Goal: Task Accomplishment & Management: Complete application form

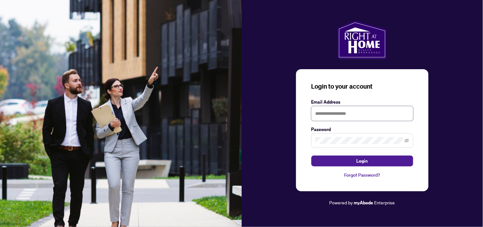
click at [354, 113] on input "text" at bounding box center [363, 113] width 102 height 15
type input "**********"
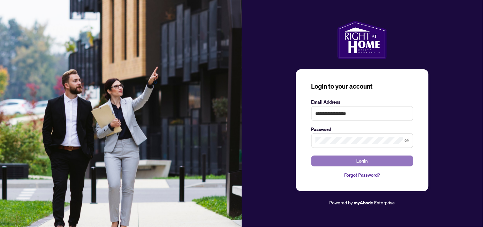
click at [369, 162] on button "Login" at bounding box center [363, 160] width 102 height 11
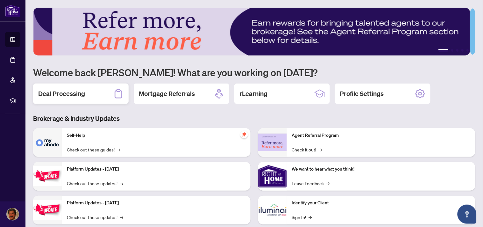
click at [58, 95] on h2 "Deal Processing" at bounding box center [61, 93] width 47 height 9
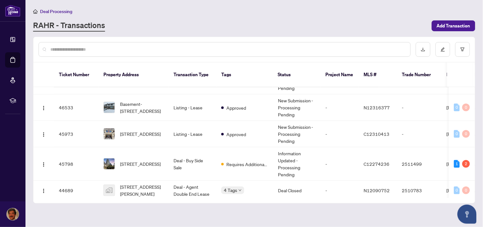
scroll to position [75, 0]
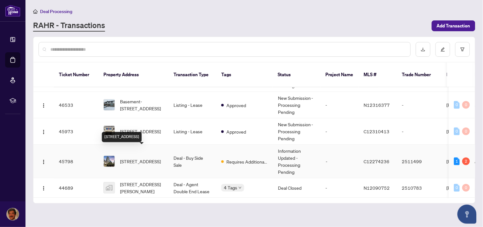
click at [139, 158] on span "2706-2181 Yonge St, Toronto, Ontario M4S 3H7, Canada" at bounding box center [140, 161] width 41 height 7
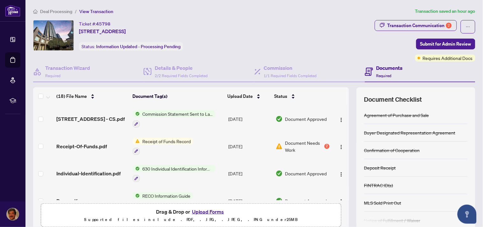
click at [154, 140] on span "Receipt of Funds Record" at bounding box center [167, 141] width 54 height 7
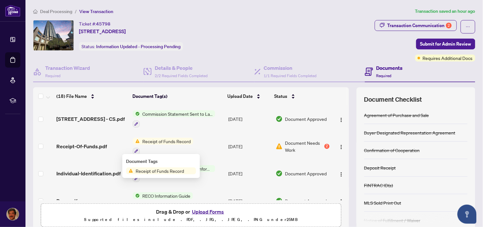
click at [305, 141] on span "Document Needs Work" at bounding box center [304, 146] width 38 height 14
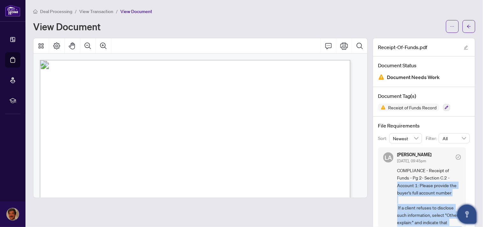
drag, startPoint x: 463, startPoint y: 174, endPoint x: 473, endPoint y: 218, distance: 45.0
click at [473, 218] on body "Dashboard Deal Processing Mortgage Referrals rLearning Behrooz Nourmohammadi Sh…" at bounding box center [241, 113] width 483 height 227
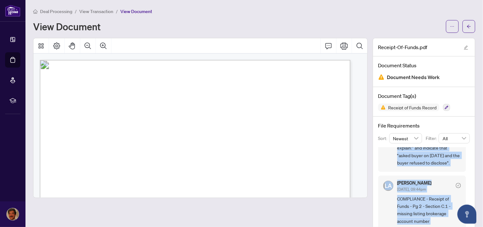
scroll to position [77, 0]
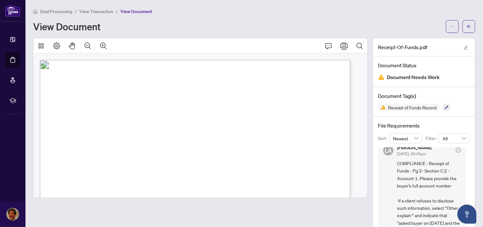
click at [397, 13] on div "Deal Processing / View Transaction / View Document" at bounding box center [254, 11] width 443 height 7
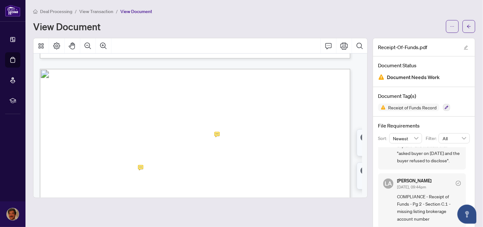
scroll to position [427, 0]
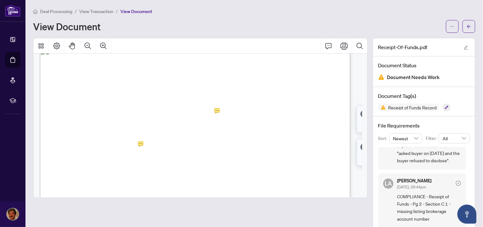
drag, startPoint x: 120, startPoint y: 160, endPoint x: 143, endPoint y: 160, distance: 23.6
click at [143, 45] on p "Receipt of Funds Record Form 635 for use in the Province of Ontario Receipt of …" at bounding box center [288, 45] width 496 height 0
click at [140, 160] on span "5208036" at bounding box center [130, 160] width 18 height 5
drag, startPoint x: 121, startPoint y: 159, endPoint x: 145, endPoint y: 162, distance: 24.3
click at [116, 162] on span "Account 2: Number of account:" at bounding box center [88, 162] width 56 height 5
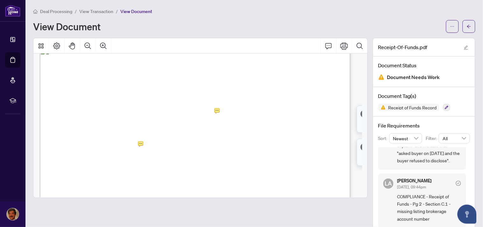
drag, startPoint x: 197, startPoint y: 112, endPoint x: 225, endPoint y: 115, distance: 27.9
click at [166, 115] on span "transaction and that functions as an account for the Funds:" at bounding box center [113, 114] width 106 height 6
click at [227, 115] on span ". . . . . . . . . . . . . . . . . . . . . . . . . . . . . . . . . . . . . . . .…" at bounding box center [264, 115] width 125 height 1
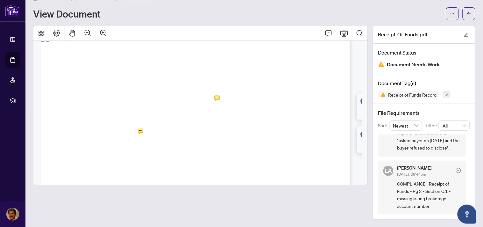
scroll to position [0, 0]
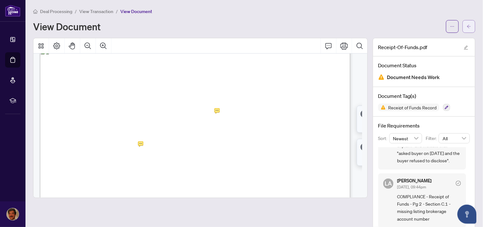
click at [467, 27] on icon "arrow-left" at bounding box center [469, 27] width 4 height 4
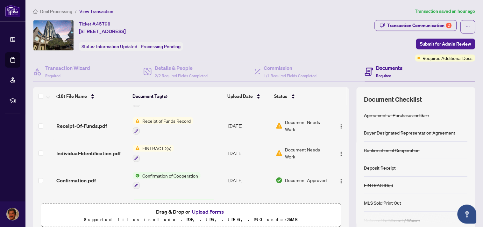
scroll to position [319, 0]
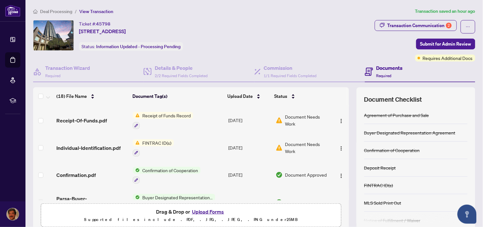
click at [297, 115] on span "Document Needs Work" at bounding box center [307, 120] width 44 height 14
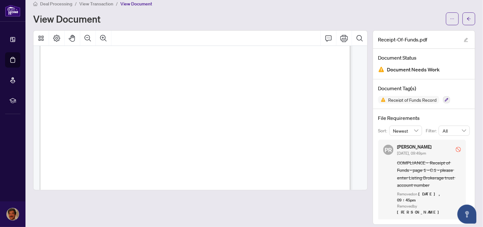
scroll to position [498, 0]
click at [404, 69] on span "Document Needs Work" at bounding box center [413, 69] width 53 height 9
drag, startPoint x: 359, startPoint y: 111, endPoint x: 460, endPoint y: 17, distance: 137.1
click at [463, 17] on button "button" at bounding box center [469, 18] width 13 height 13
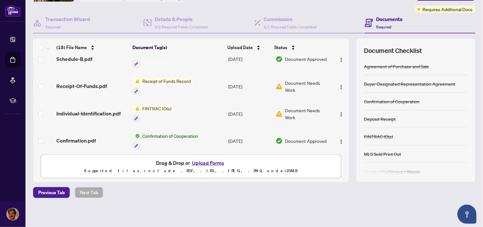
scroll to position [306, 0]
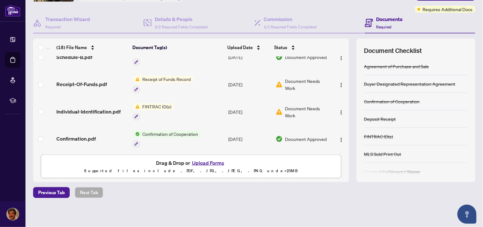
click at [297, 108] on span "Document Needs Work" at bounding box center [307, 112] width 44 height 14
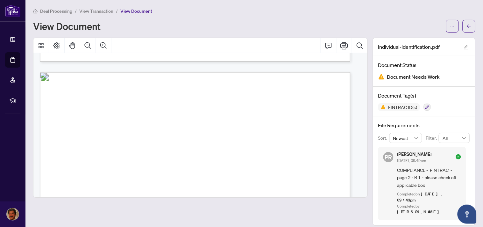
scroll to position [418, 0]
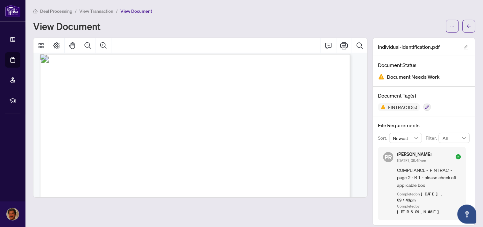
drag, startPoint x: 355, startPoint y: 99, endPoint x: 336, endPoint y: 89, distance: 22.0
click at [74, 175] on span "" at bounding box center [74, 174] width 2 height 5
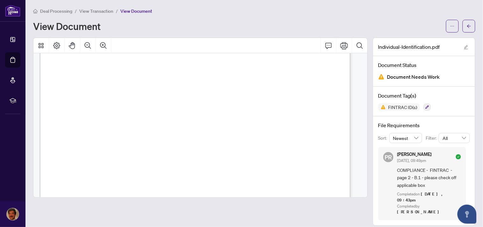
click at [75, 170] on span "" at bounding box center [74, 170] width 2 height 5
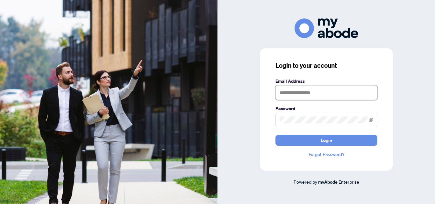
click at [319, 96] on input "text" at bounding box center [327, 92] width 102 height 15
type input "**********"
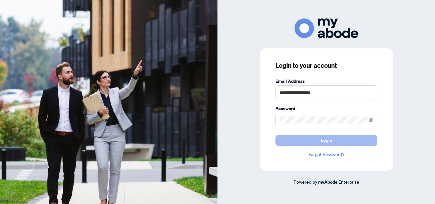
click at [329, 142] on span "Login" at bounding box center [326, 140] width 11 height 10
click at [328, 141] on span "Login" at bounding box center [326, 140] width 11 height 10
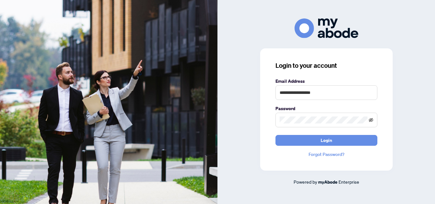
click at [371, 119] on icon "eye-invisible" at bounding box center [371, 120] width 4 height 4
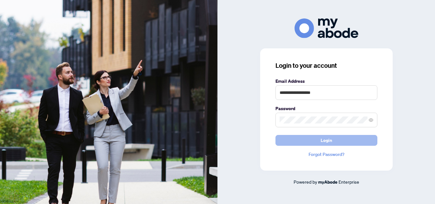
click at [323, 140] on span "Login" at bounding box center [326, 140] width 11 height 10
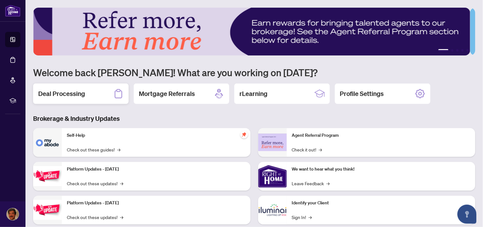
click at [70, 92] on h2 "Deal Processing" at bounding box center [61, 93] width 47 height 9
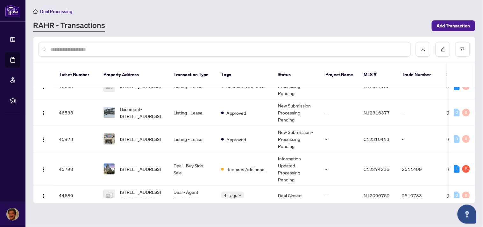
scroll to position [70, 0]
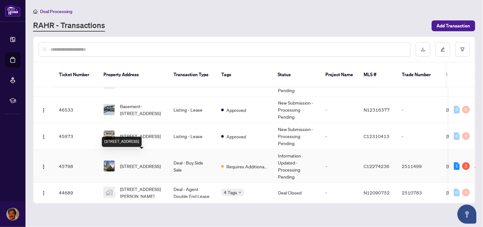
click at [131, 162] on span "[STREET_ADDRESS]" at bounding box center [140, 165] width 41 height 7
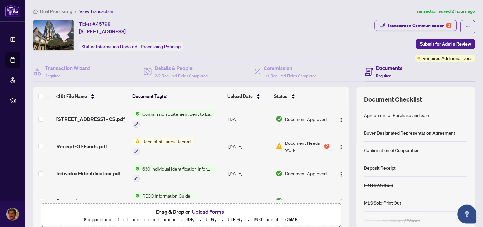
drag, startPoint x: 344, startPoint y: 119, endPoint x: 343, endPoint y: 135, distance: 16.6
click at [343, 135] on div "(18) File Name Document Tag(s) Upload Date Status 2706-2181 Yonge St - CS.pdf C…" at bounding box center [254, 158] width 443 height 143
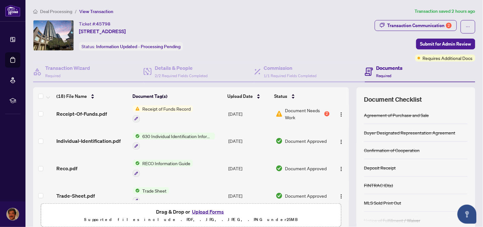
scroll to position [44, 0]
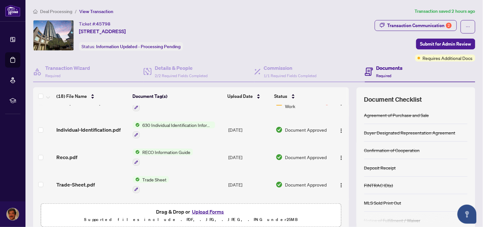
click at [205, 211] on button "Upload Forms" at bounding box center [208, 211] width 36 height 8
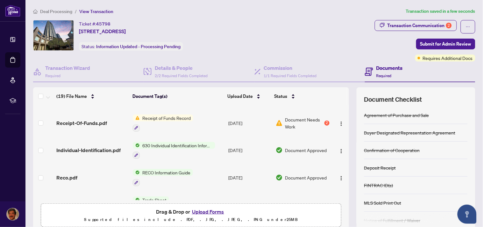
click at [203, 209] on button "Upload Forms" at bounding box center [208, 211] width 36 height 8
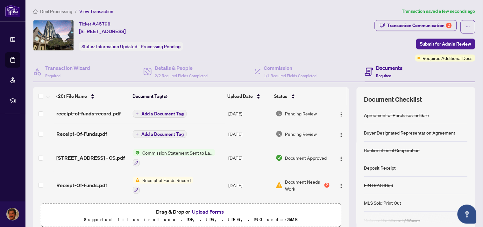
scroll to position [0, 0]
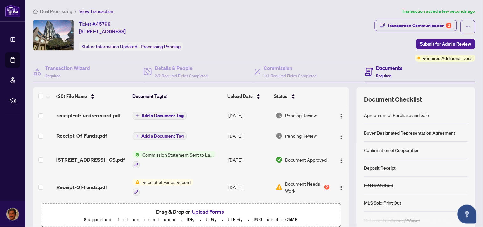
click at [164, 114] on span "Add a Document Tag" at bounding box center [162, 115] width 42 height 4
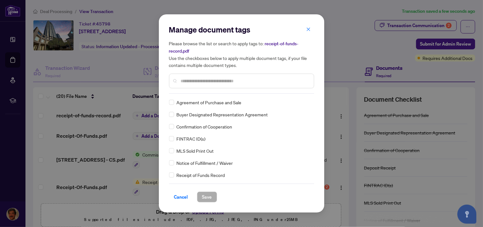
click at [206, 80] on input "text" at bounding box center [245, 80] width 128 height 7
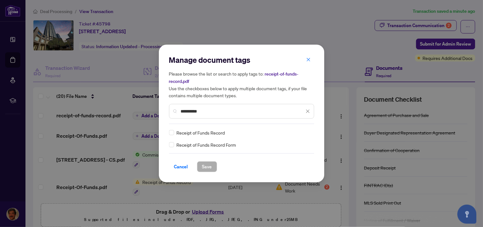
type input "**********"
click at [205, 167] on span "Save" at bounding box center [207, 167] width 10 height 10
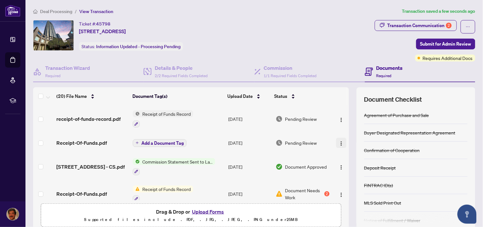
click at [339, 142] on img "button" at bounding box center [341, 143] width 5 height 5
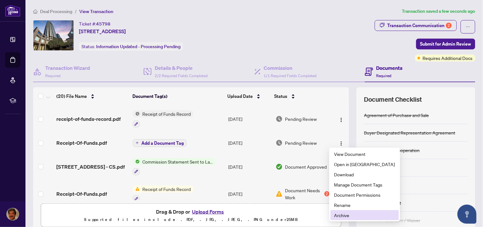
click at [343, 214] on span "Archive" at bounding box center [365, 215] width 61 height 7
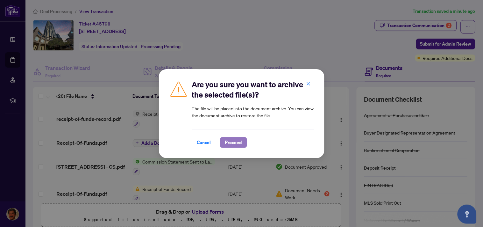
click at [236, 143] on span "Proceed" at bounding box center [233, 142] width 17 height 10
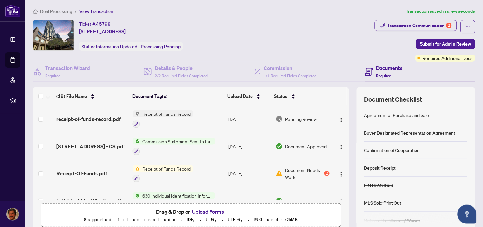
click at [211, 209] on button "Upload Forms" at bounding box center [208, 211] width 36 height 8
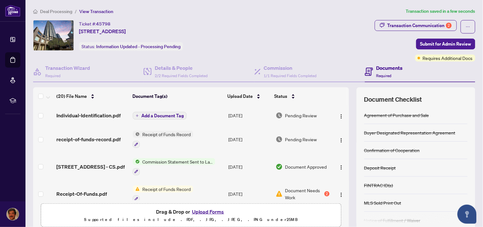
click at [166, 114] on span "Add a Document Tag" at bounding box center [162, 115] width 42 height 4
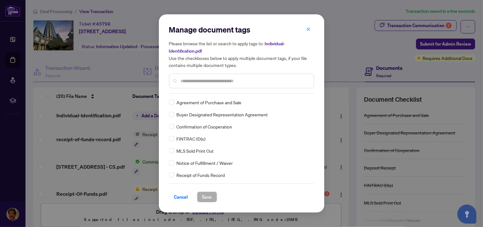
click at [209, 81] on input "text" at bounding box center [245, 80] width 128 height 7
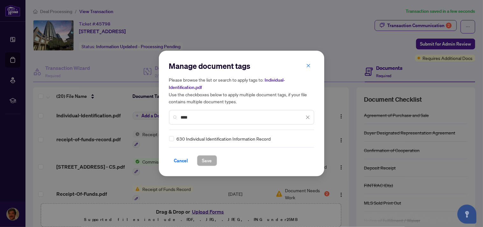
type input "****"
click at [209, 160] on span "Save" at bounding box center [207, 160] width 10 height 10
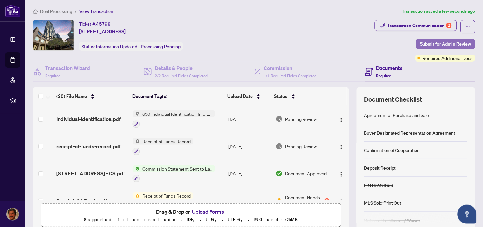
click at [439, 43] on span "Submit for Admin Review" at bounding box center [446, 44] width 51 height 10
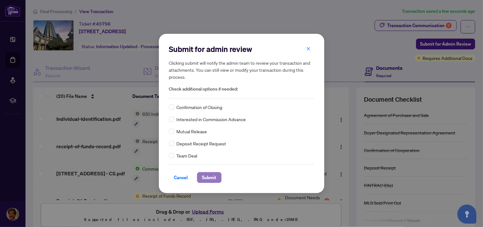
click at [211, 179] on span "Submit" at bounding box center [209, 177] width 14 height 10
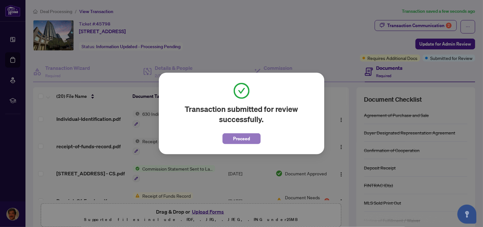
click at [249, 138] on span "Proceed" at bounding box center [241, 138] width 17 height 10
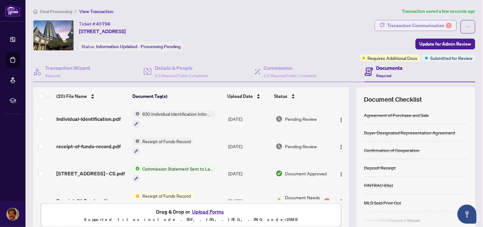
click at [399, 26] on div "Transaction Communication 2" at bounding box center [420, 25] width 64 height 10
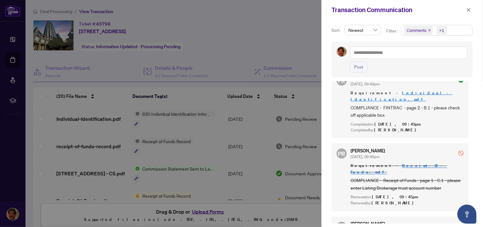
scroll to position [240, 0]
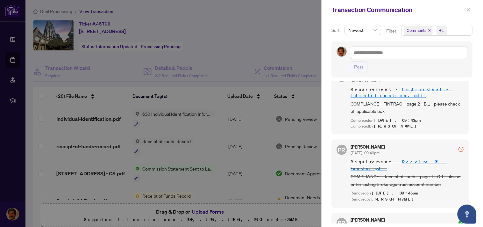
click at [294, 50] on div at bounding box center [241, 113] width 483 height 227
